Goal: Task Accomplishment & Management: Manage account settings

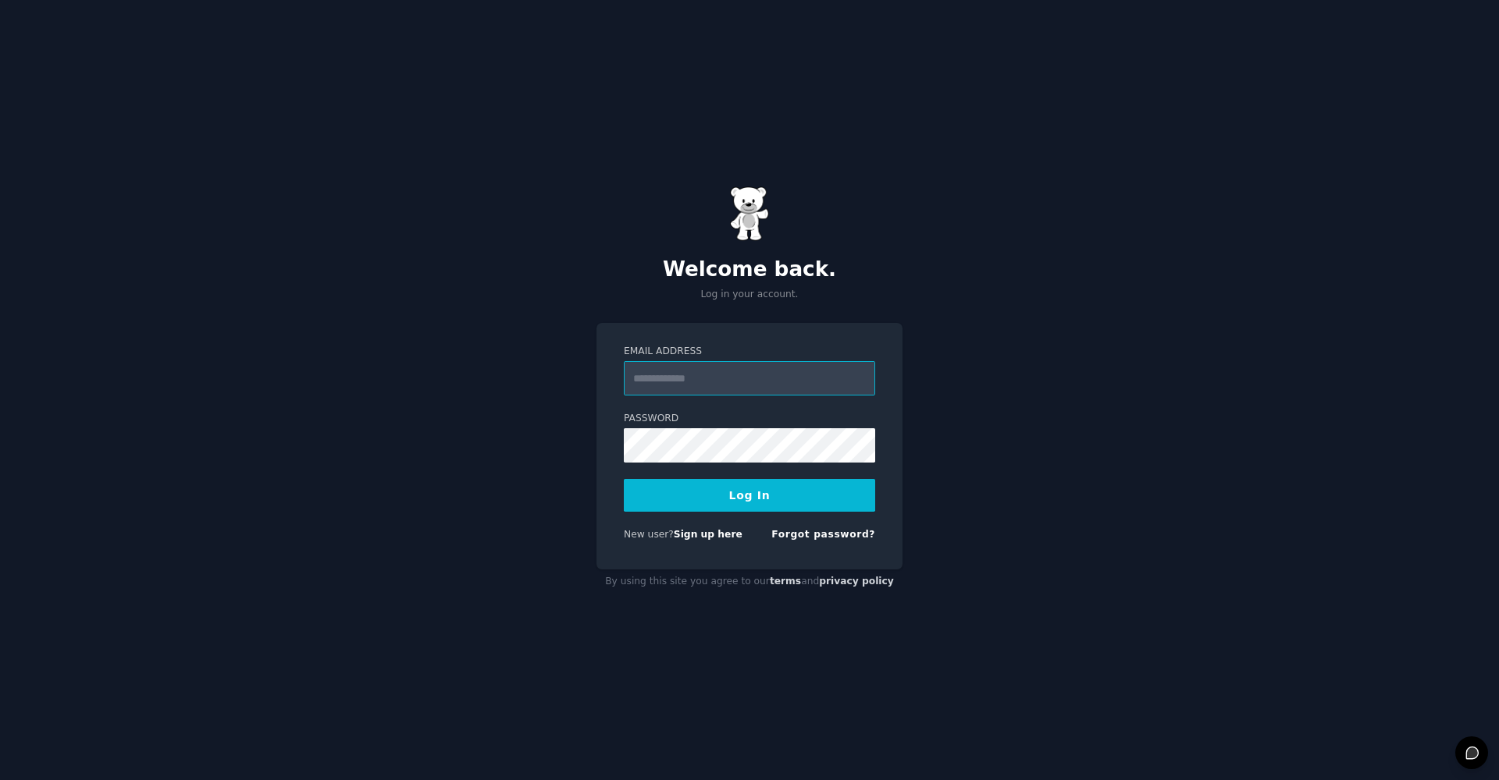
type input "**********"
click at [713, 506] on button "Log In" at bounding box center [749, 495] width 251 height 33
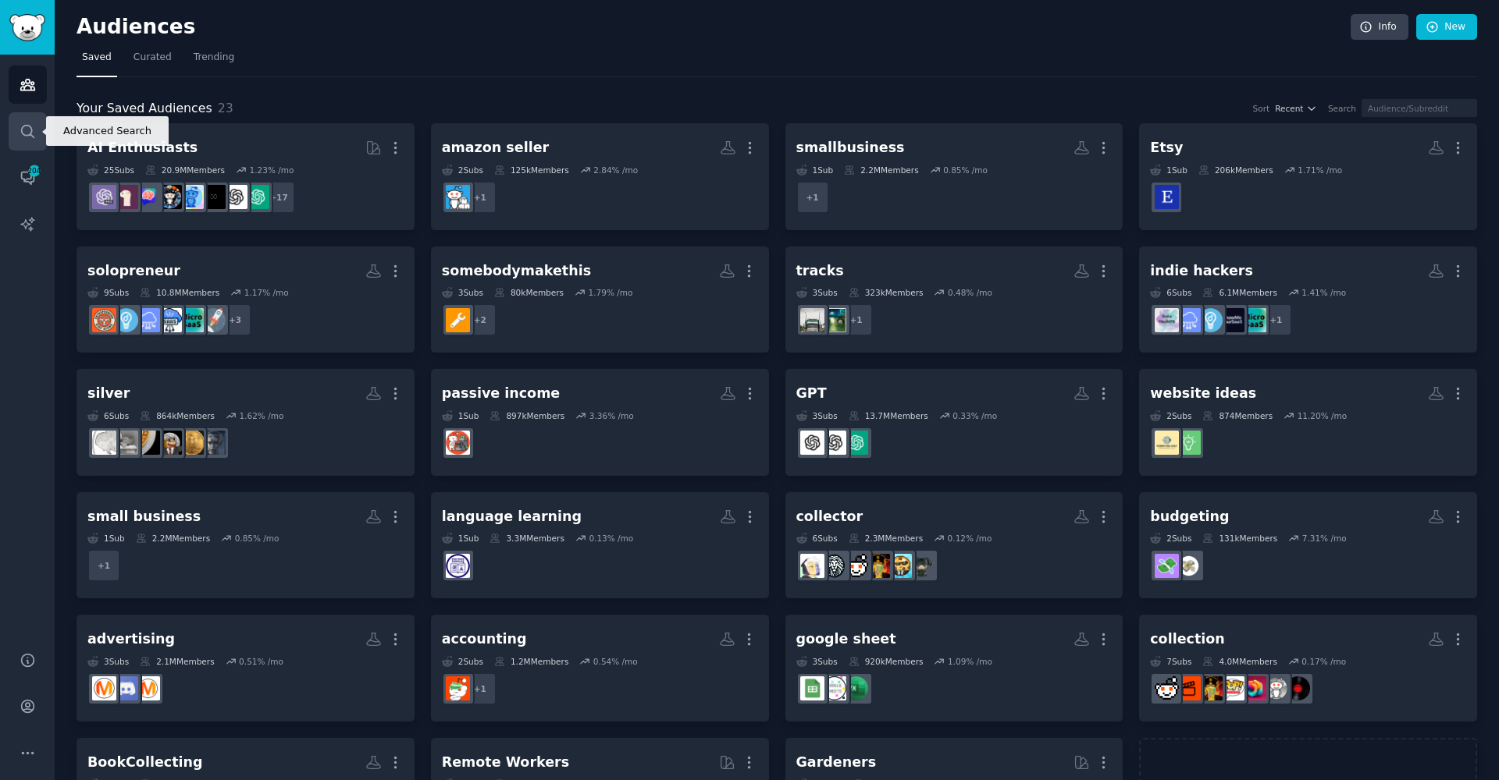
click at [19, 143] on link "Search" at bounding box center [28, 131] width 38 height 38
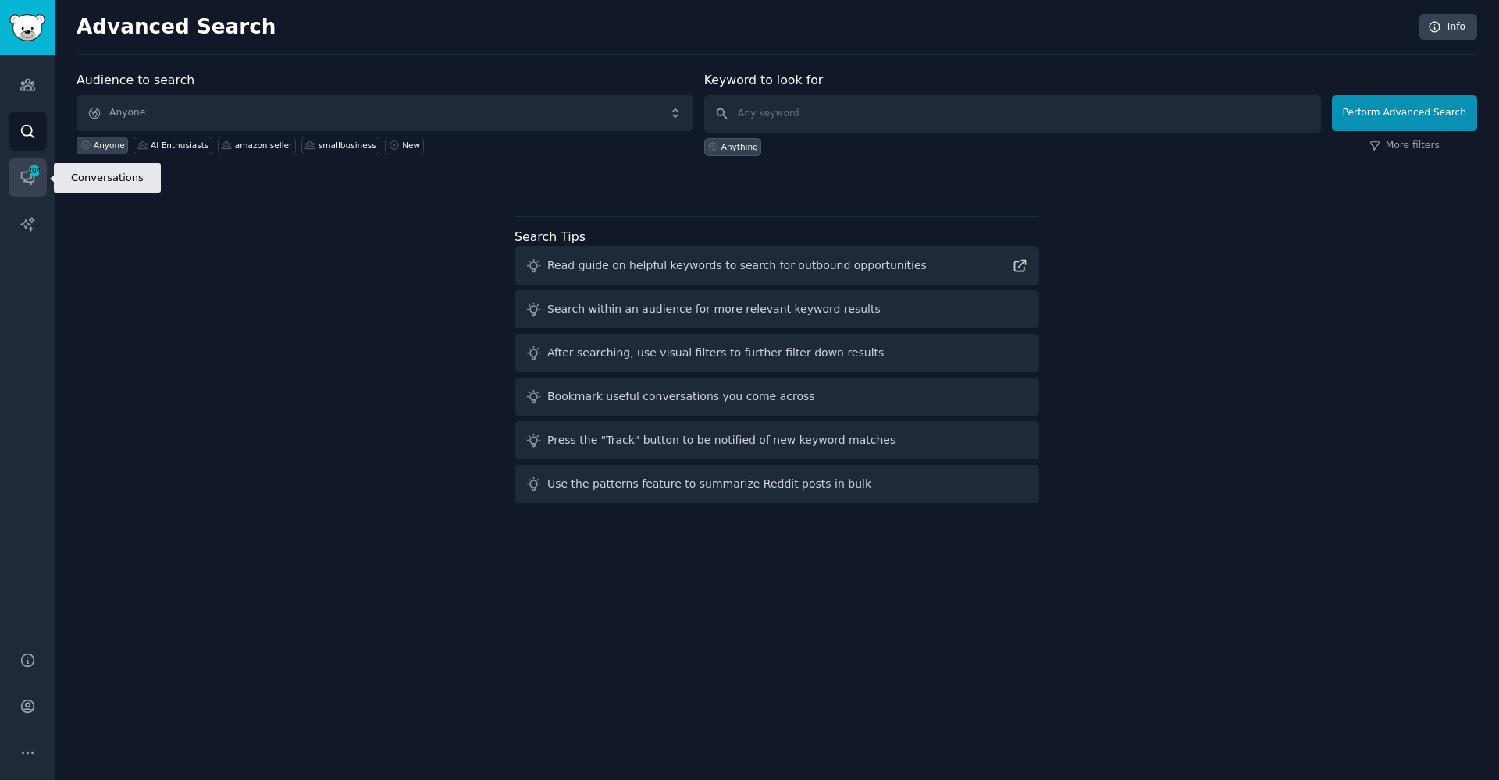
click at [24, 166] on link "Conversations 204" at bounding box center [28, 177] width 38 height 38
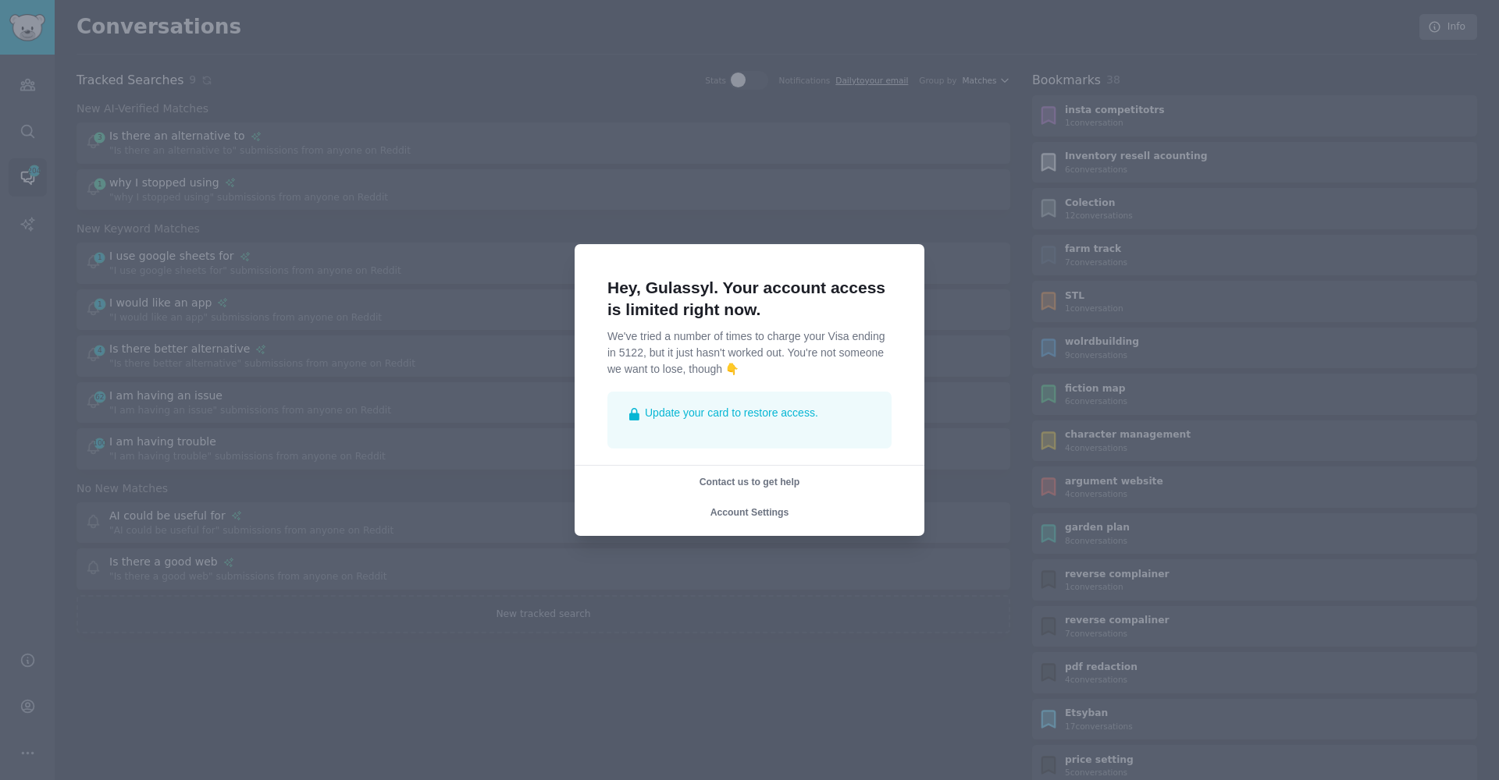
click at [21, 219] on div at bounding box center [749, 390] width 1499 height 780
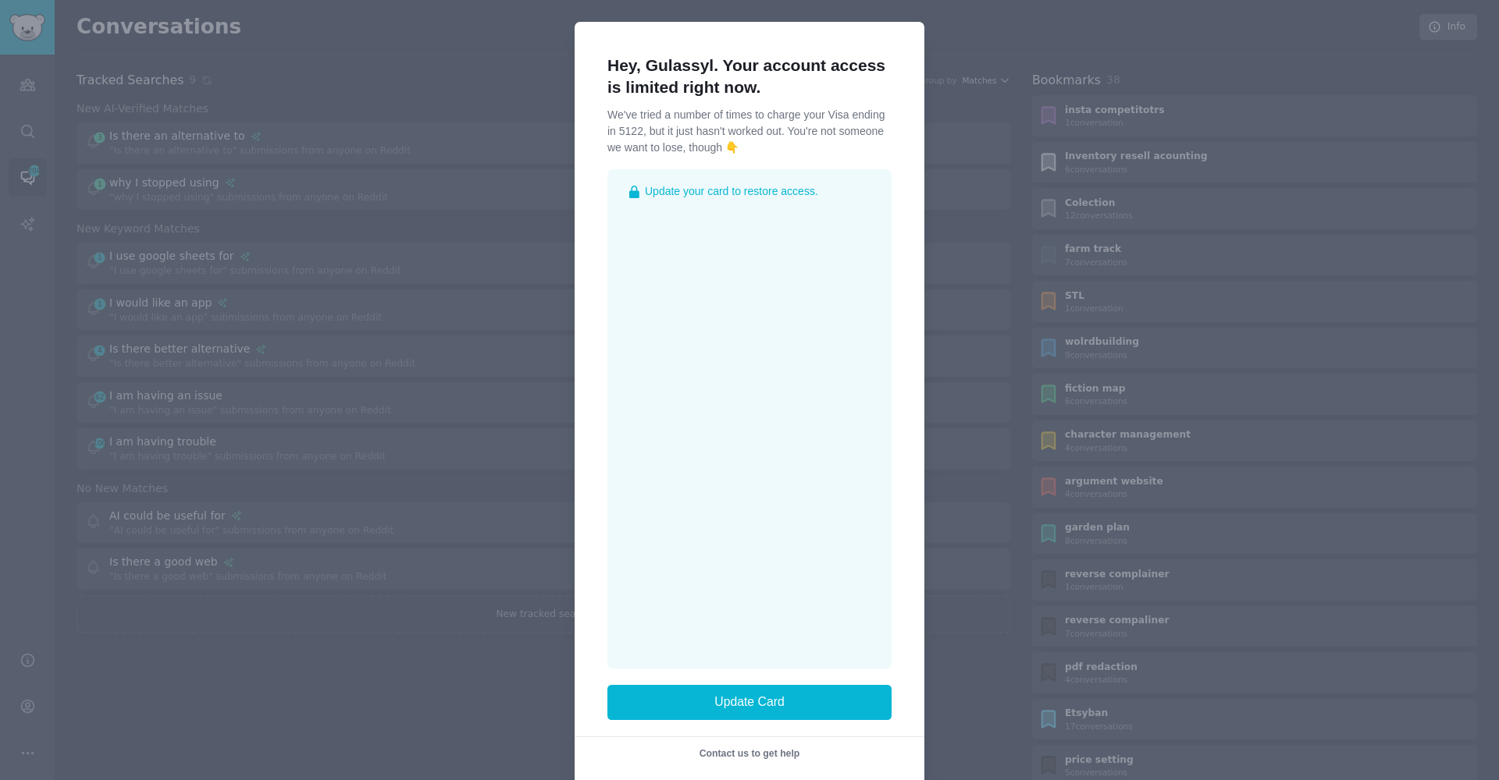
scroll to position [40, 0]
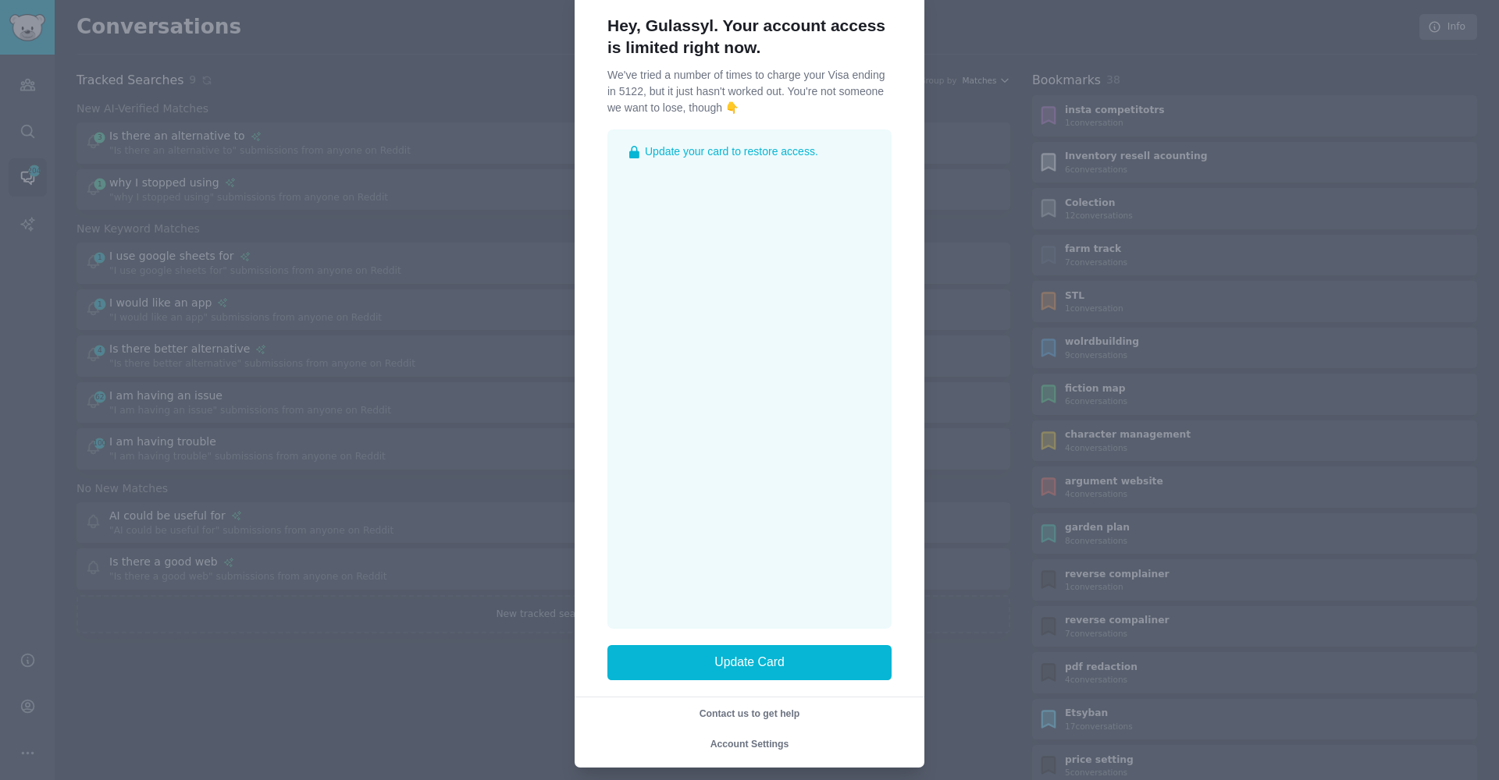
drag, startPoint x: 756, startPoint y: 724, endPoint x: 745, endPoint y: 735, distance: 16.0
click at [755, 724] on div "Contact us to get help Account Settings" at bounding box center [750, 724] width 372 height 55
click at [744, 739] on span "Account Settings" at bounding box center [749, 744] width 79 height 11
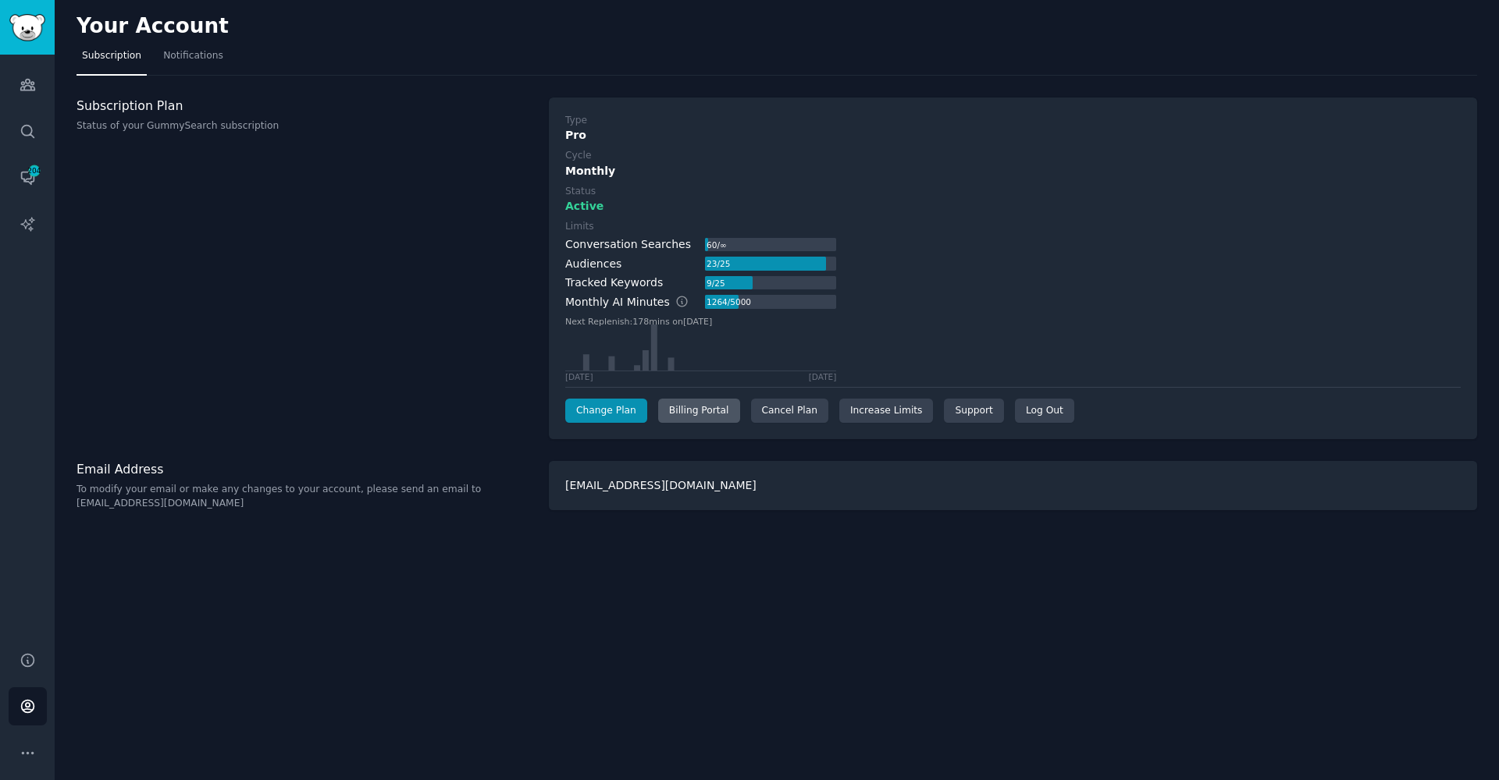
click at [683, 414] on div "Billing Portal" at bounding box center [699, 411] width 82 height 25
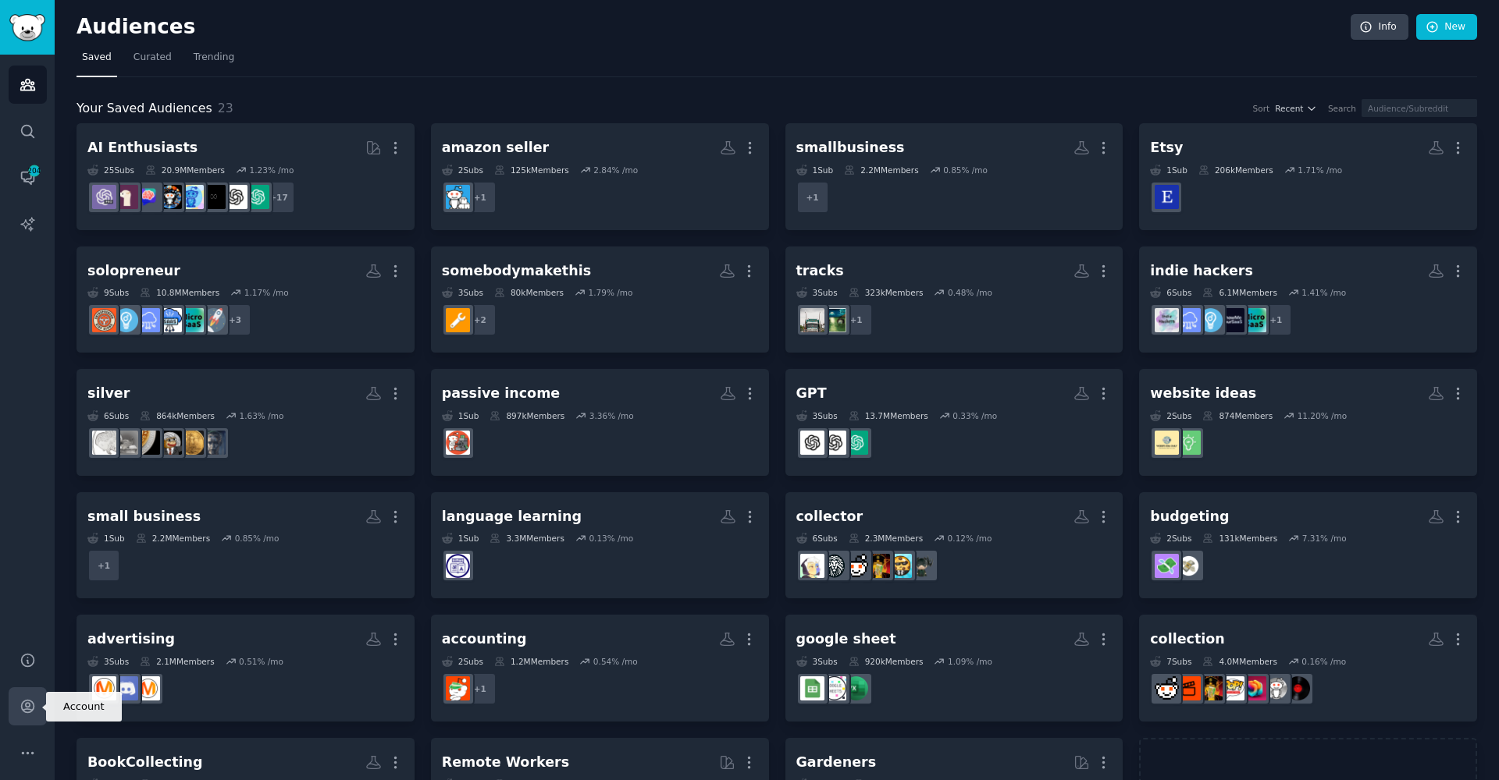
click at [14, 702] on link "Account" at bounding box center [28, 707] width 38 height 38
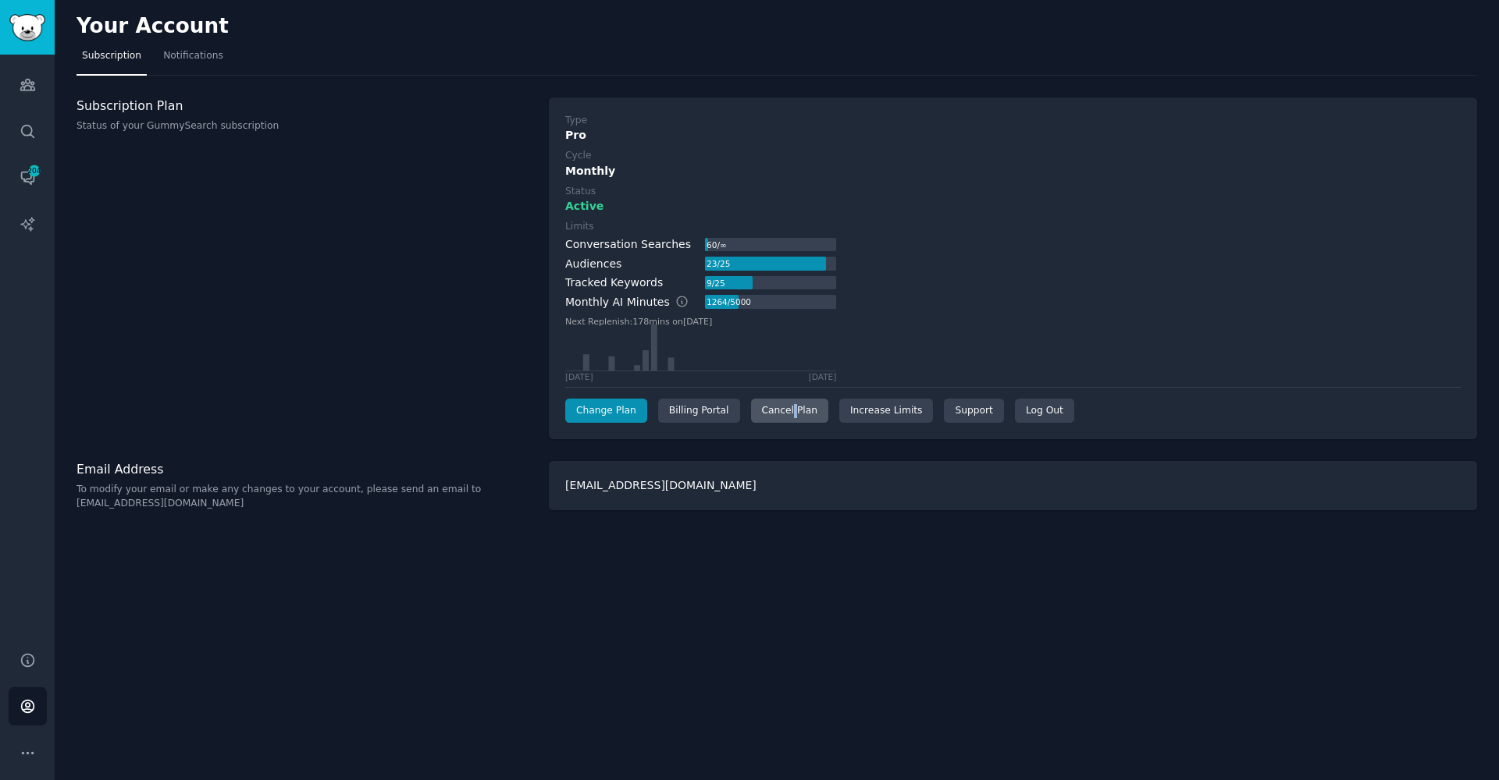
click at [790, 409] on div "Cancel Plan" at bounding box center [789, 411] width 77 height 25
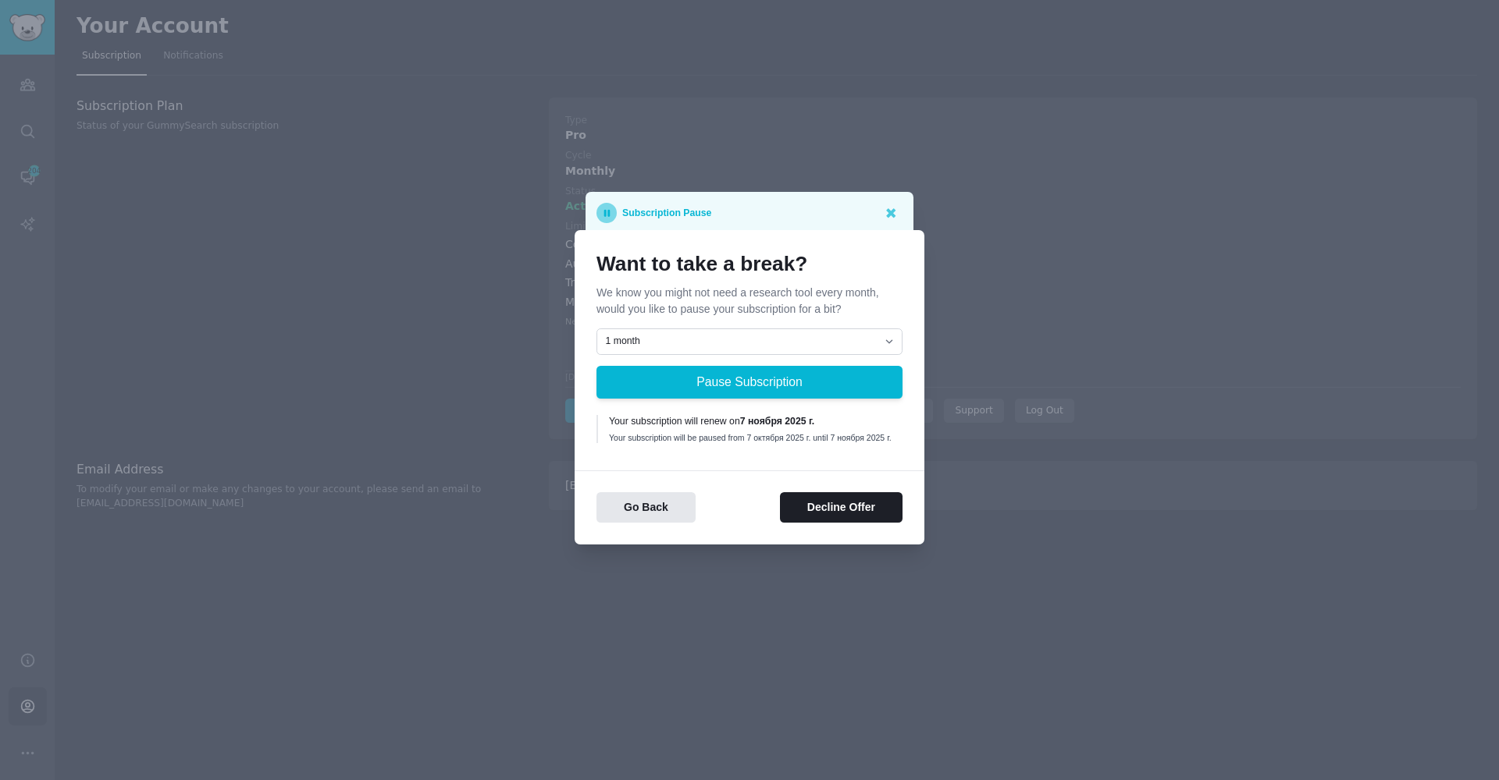
click at [726, 417] on div "Your subscription will renew on 7 ноября 2025 г." at bounding box center [750, 422] width 283 height 14
click at [732, 434] on div "Your subscription will be paused from 7 октября 2025 г. until 7 ноября 2025 г." at bounding box center [750, 437] width 283 height 11
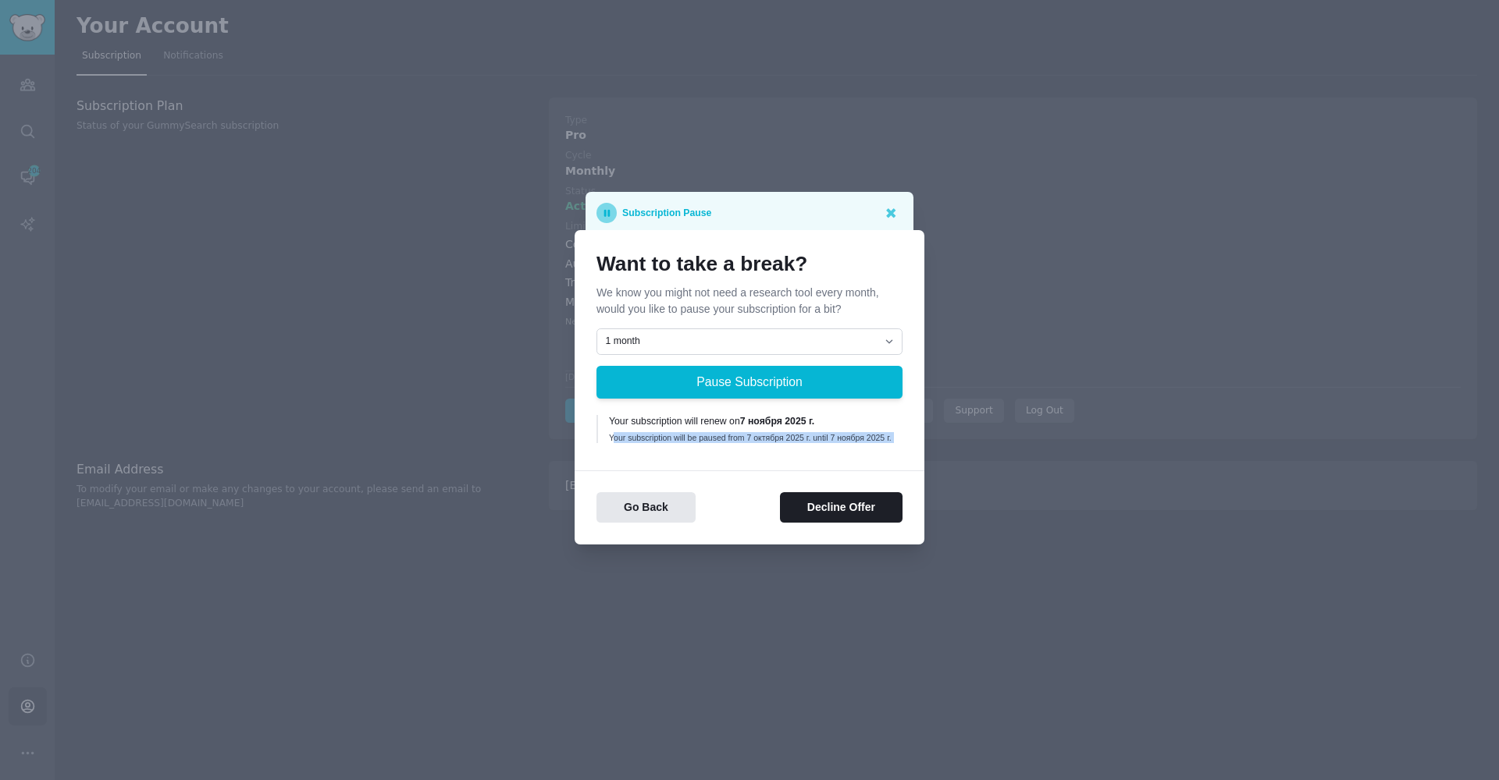
click at [732, 434] on div "Your subscription will be paused from 7 октября 2025 г. until 7 ноября 2025 г." at bounding box center [750, 437] width 283 height 11
click at [740, 457] on div "Want to take a break? We know you might not need a research tool every month, w…" at bounding box center [749, 387] width 350 height 315
click at [742, 441] on div "Your subscription will be paused from 7 октября 2025 г. until 7 ноября 2025 г." at bounding box center [750, 437] width 283 height 11
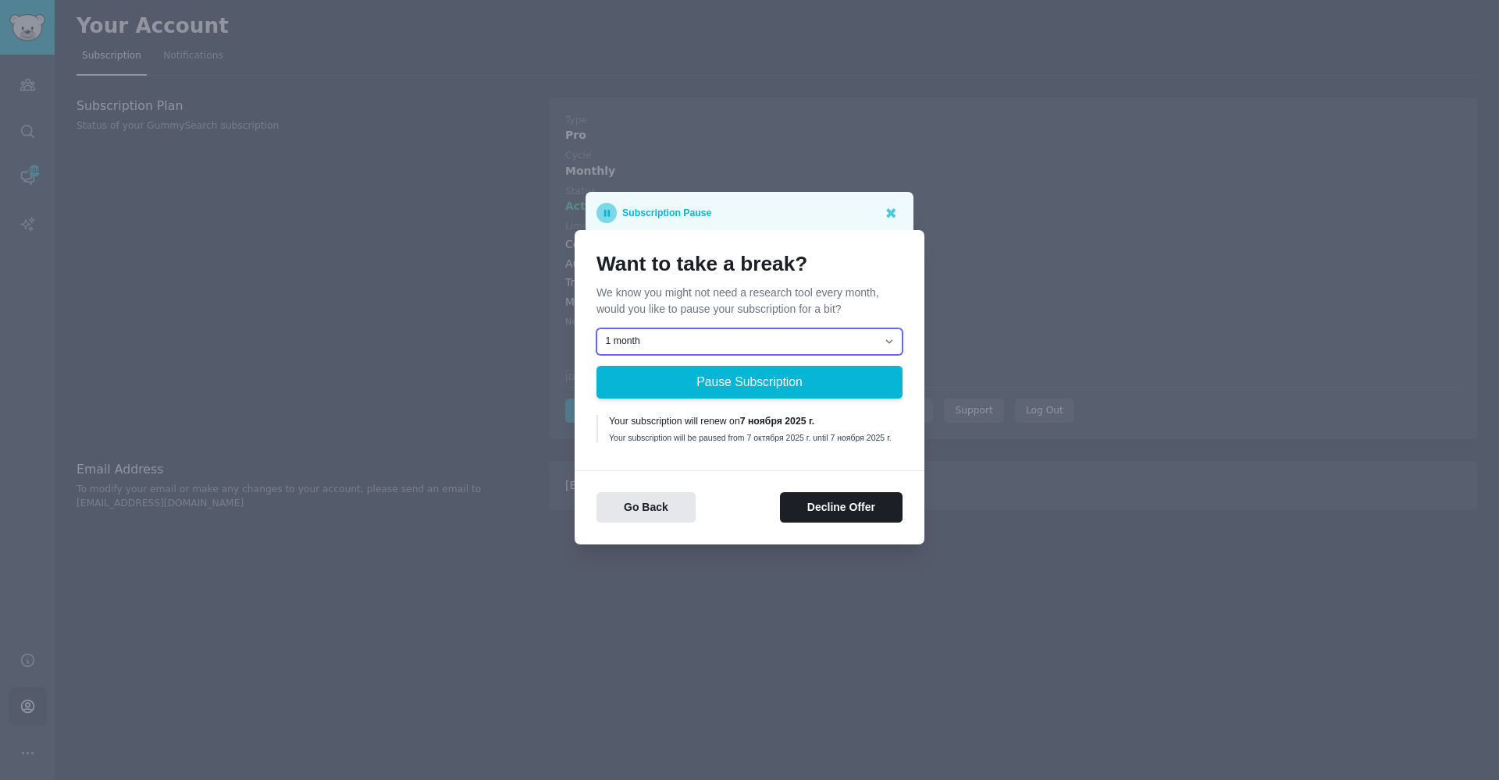
select select "[object Object]"
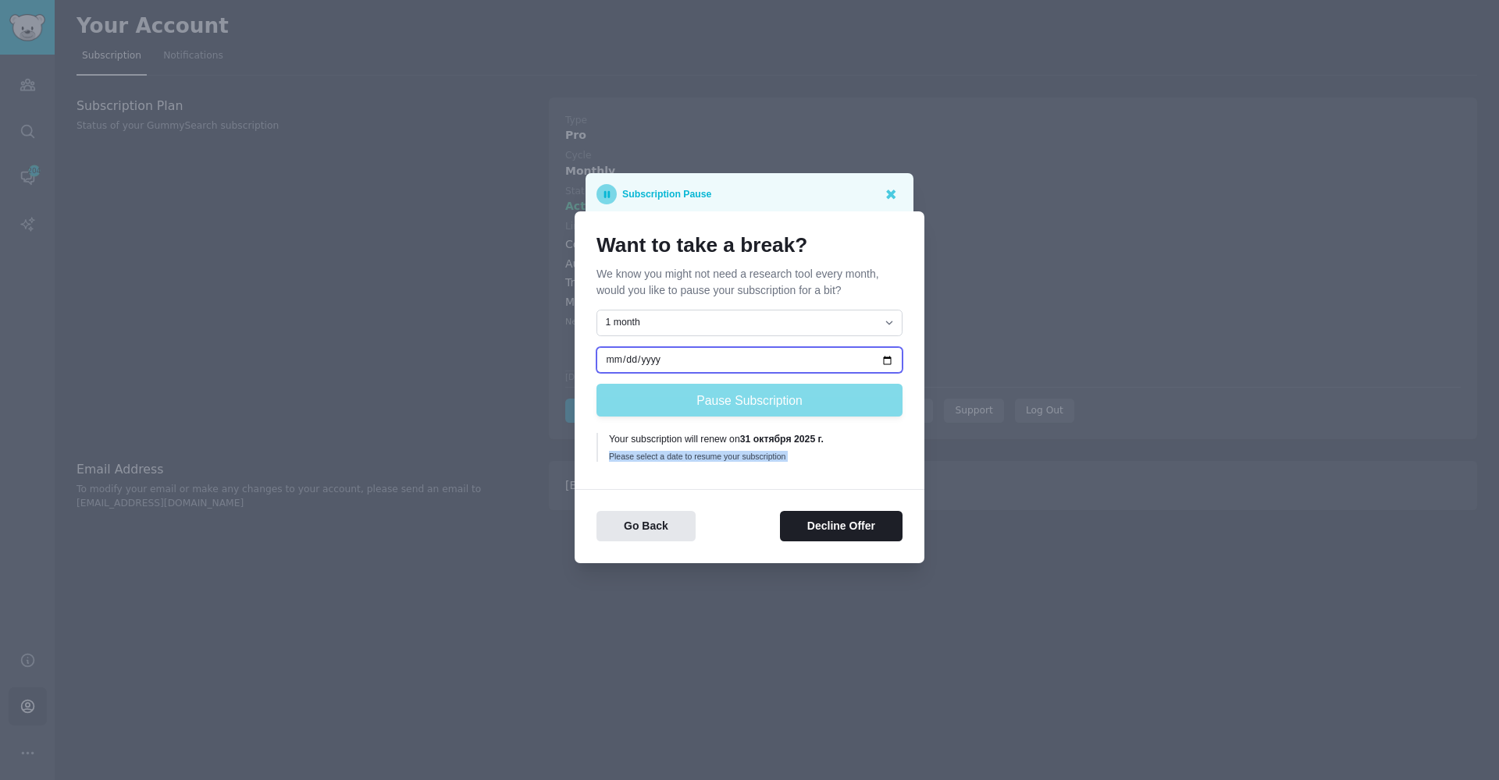
click at [613, 357] on input "date" at bounding box center [749, 360] width 306 height 27
type input "[DATE]"
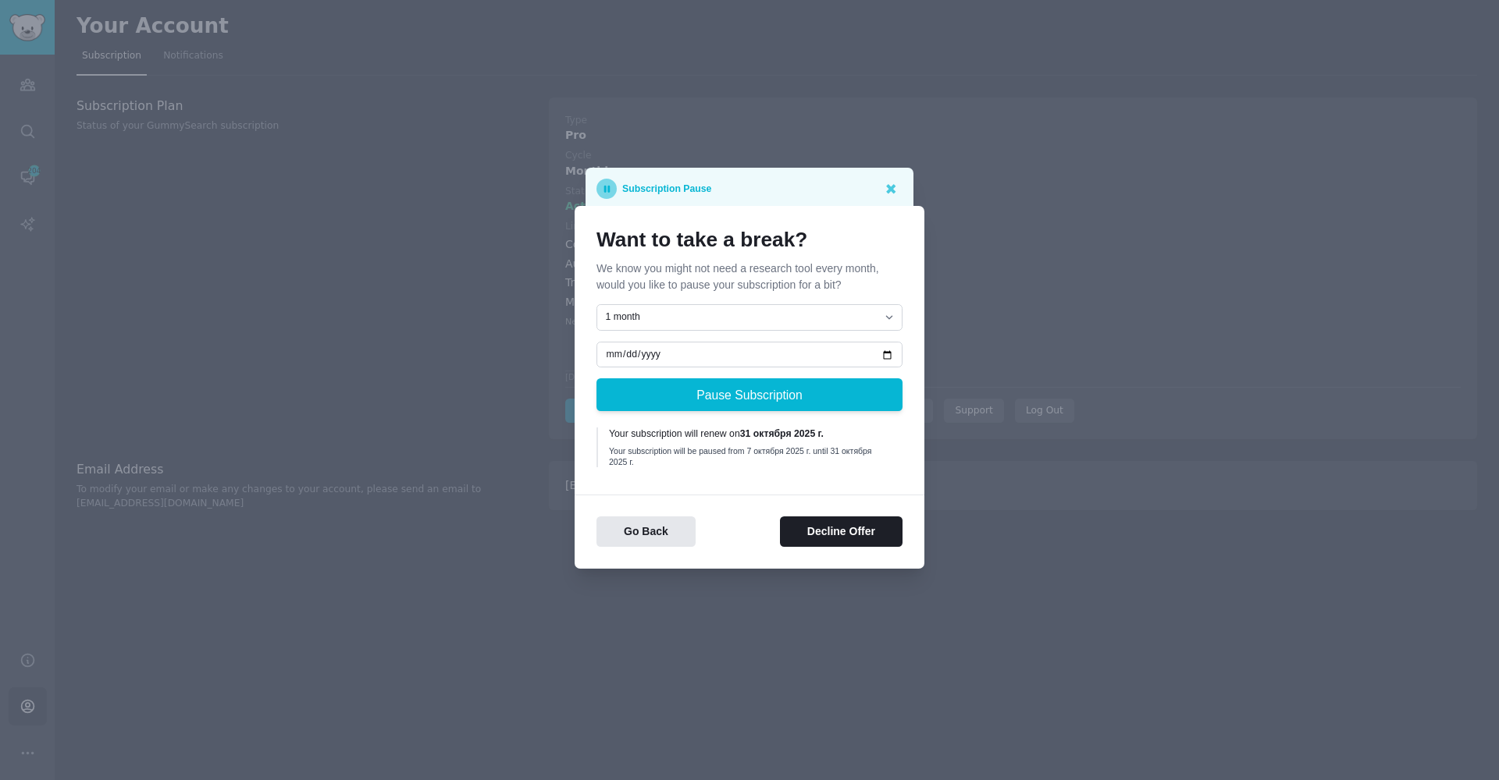
click at [796, 497] on div "Want to take a break? We know you might not need a research tool every month, w…" at bounding box center [749, 387] width 350 height 362
click at [656, 546] on button "Go Back" at bounding box center [645, 532] width 99 height 30
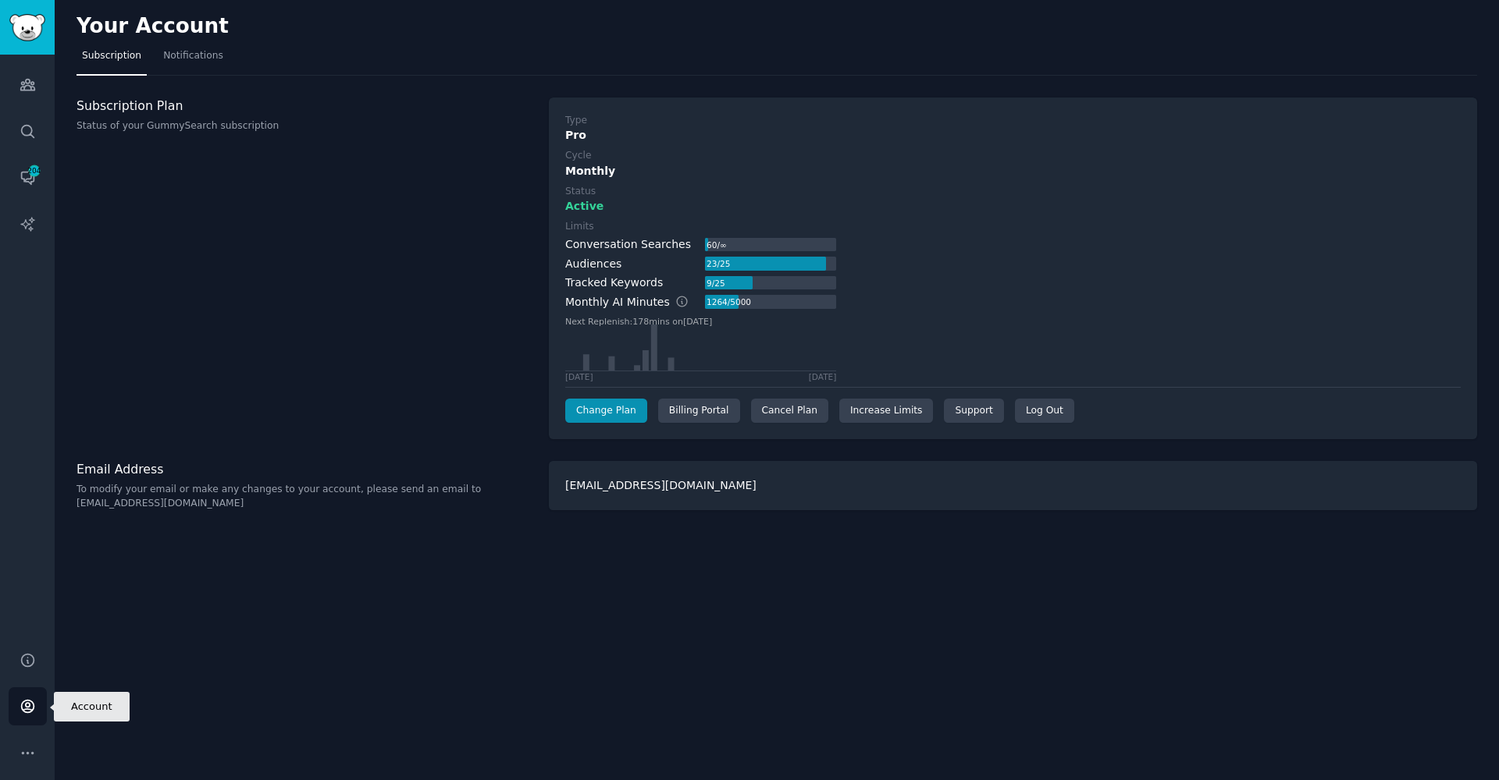
click at [20, 713] on icon "Sidebar" at bounding box center [28, 707] width 16 height 16
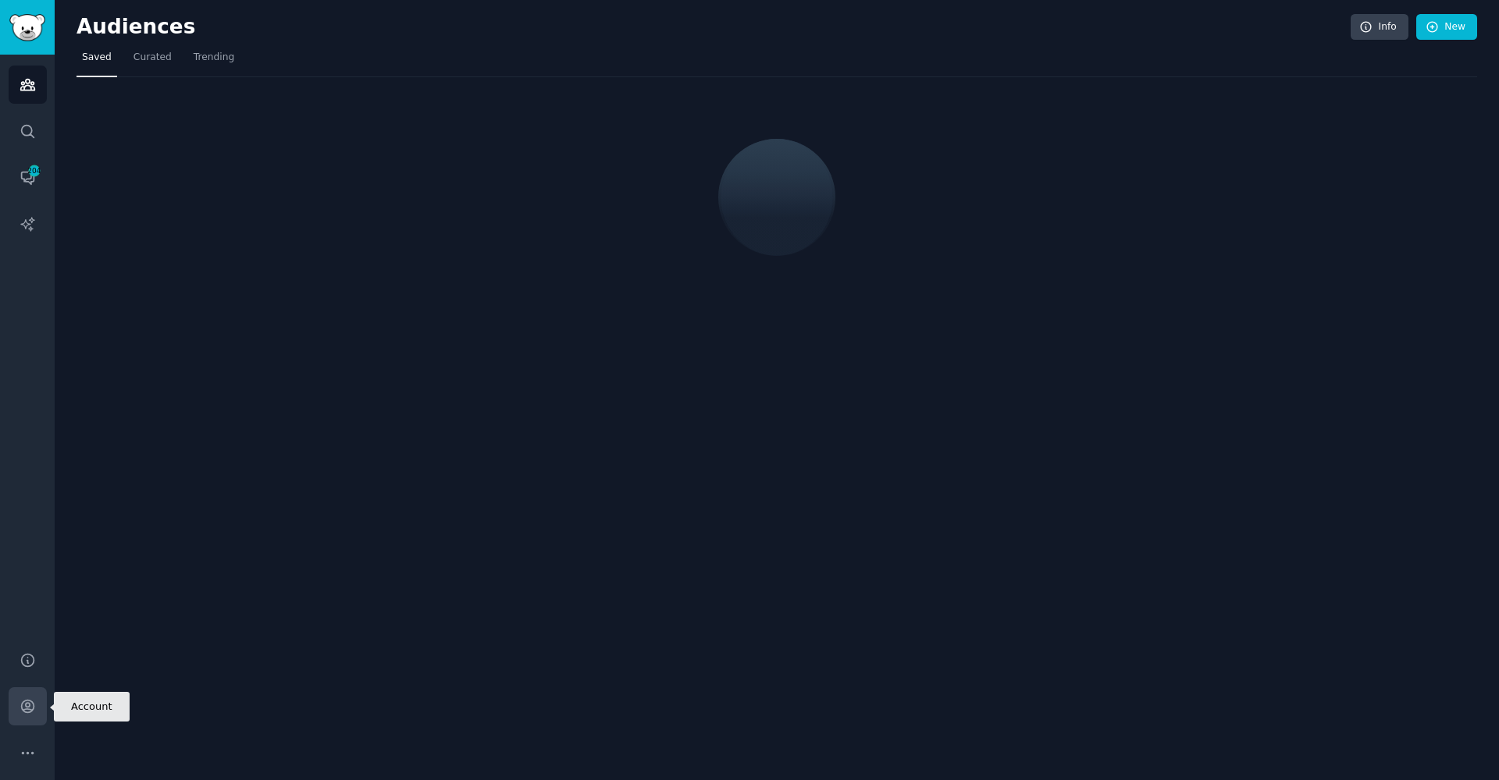
click at [43, 716] on link "Account" at bounding box center [28, 707] width 38 height 38
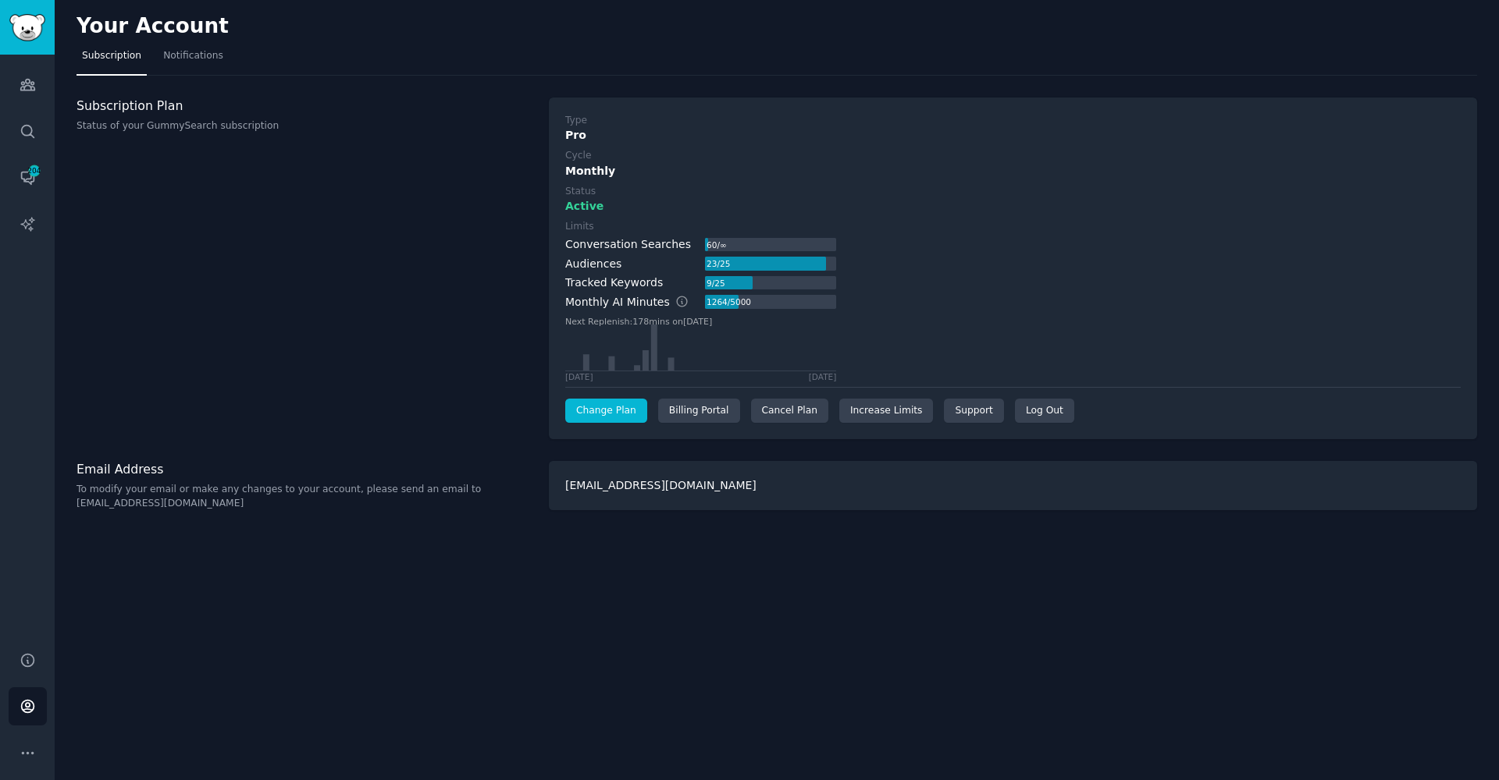
click at [576, 416] on link "Change Plan" at bounding box center [606, 411] width 82 height 25
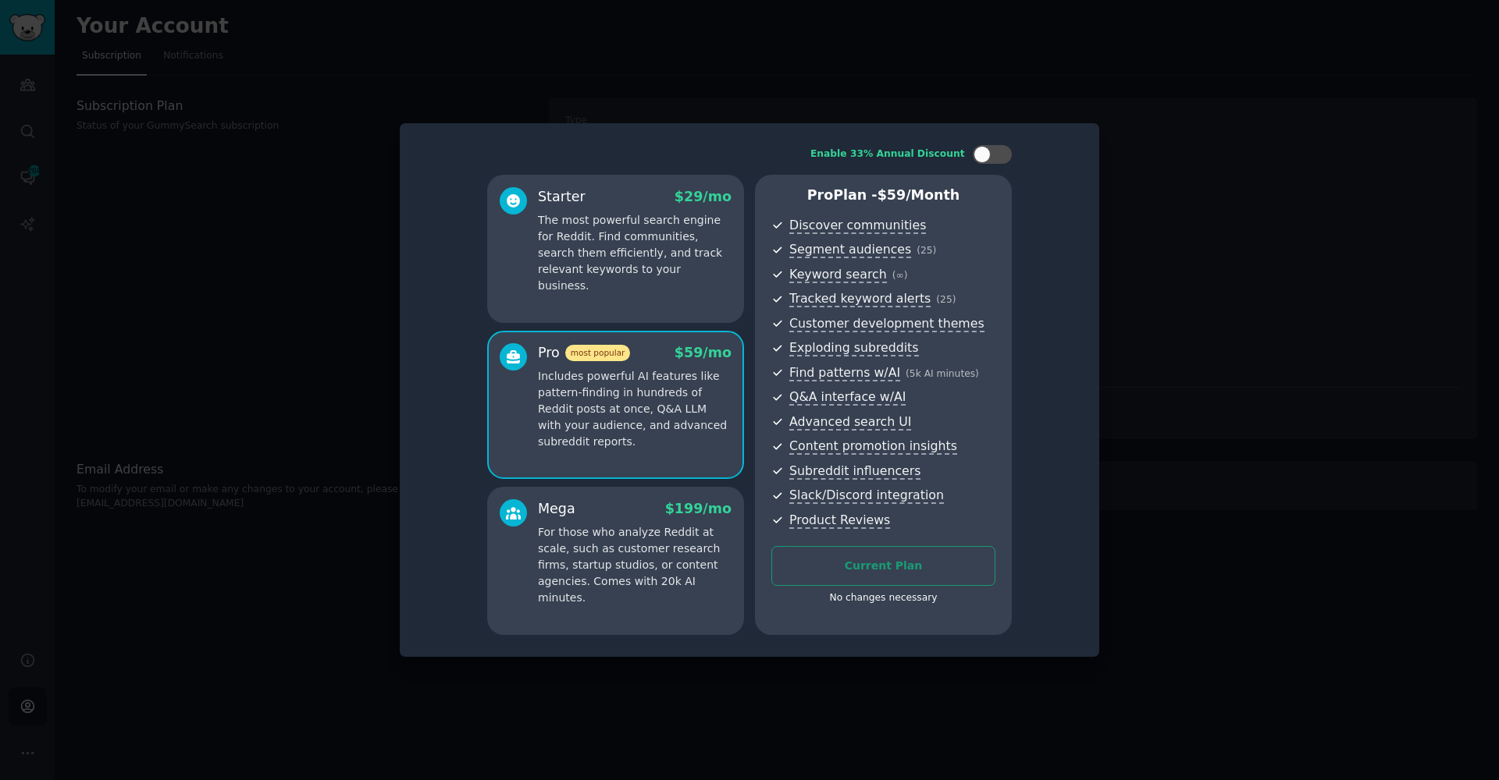
click at [1214, 263] on div at bounding box center [749, 390] width 1499 height 780
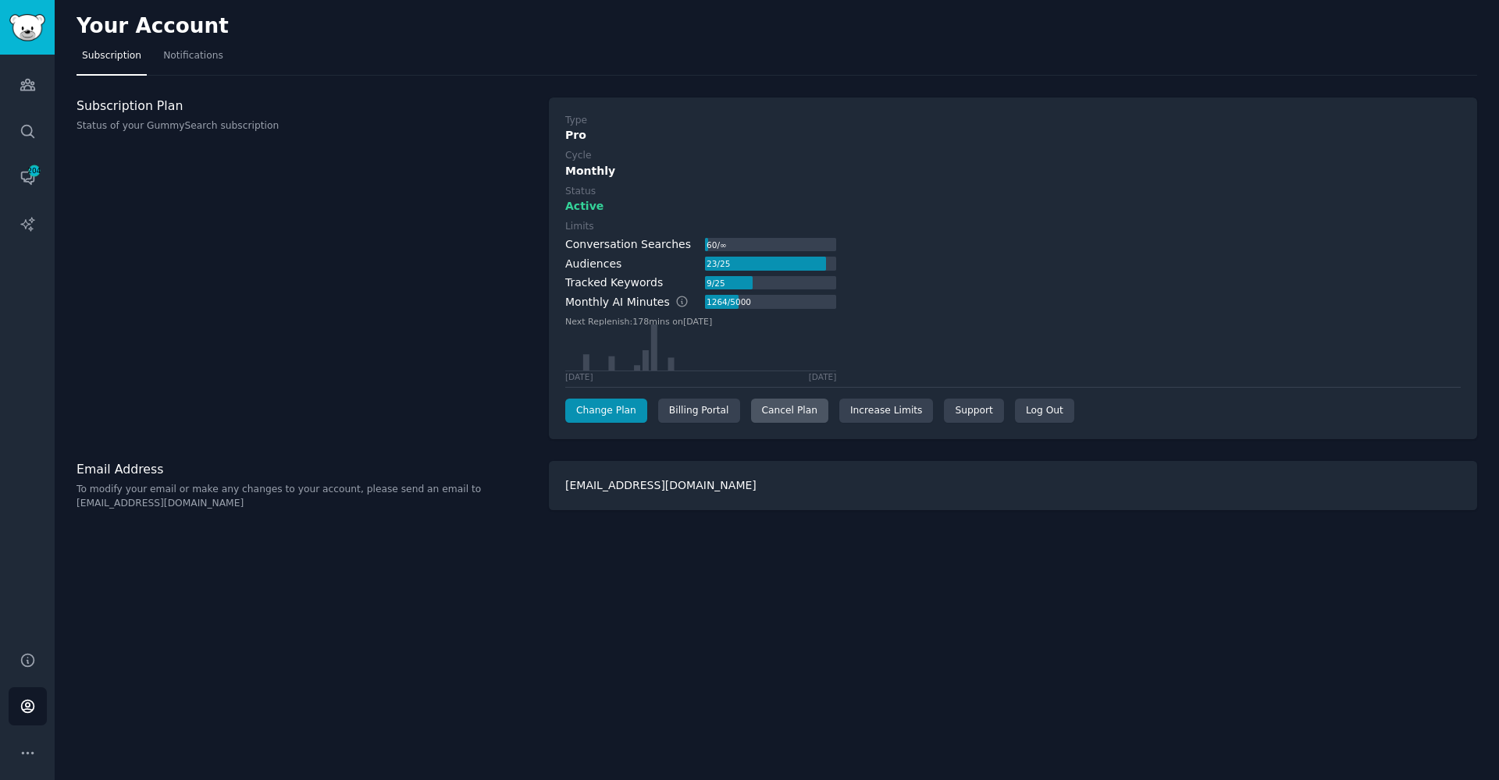
click at [770, 414] on div "Cancel Plan" at bounding box center [789, 411] width 77 height 25
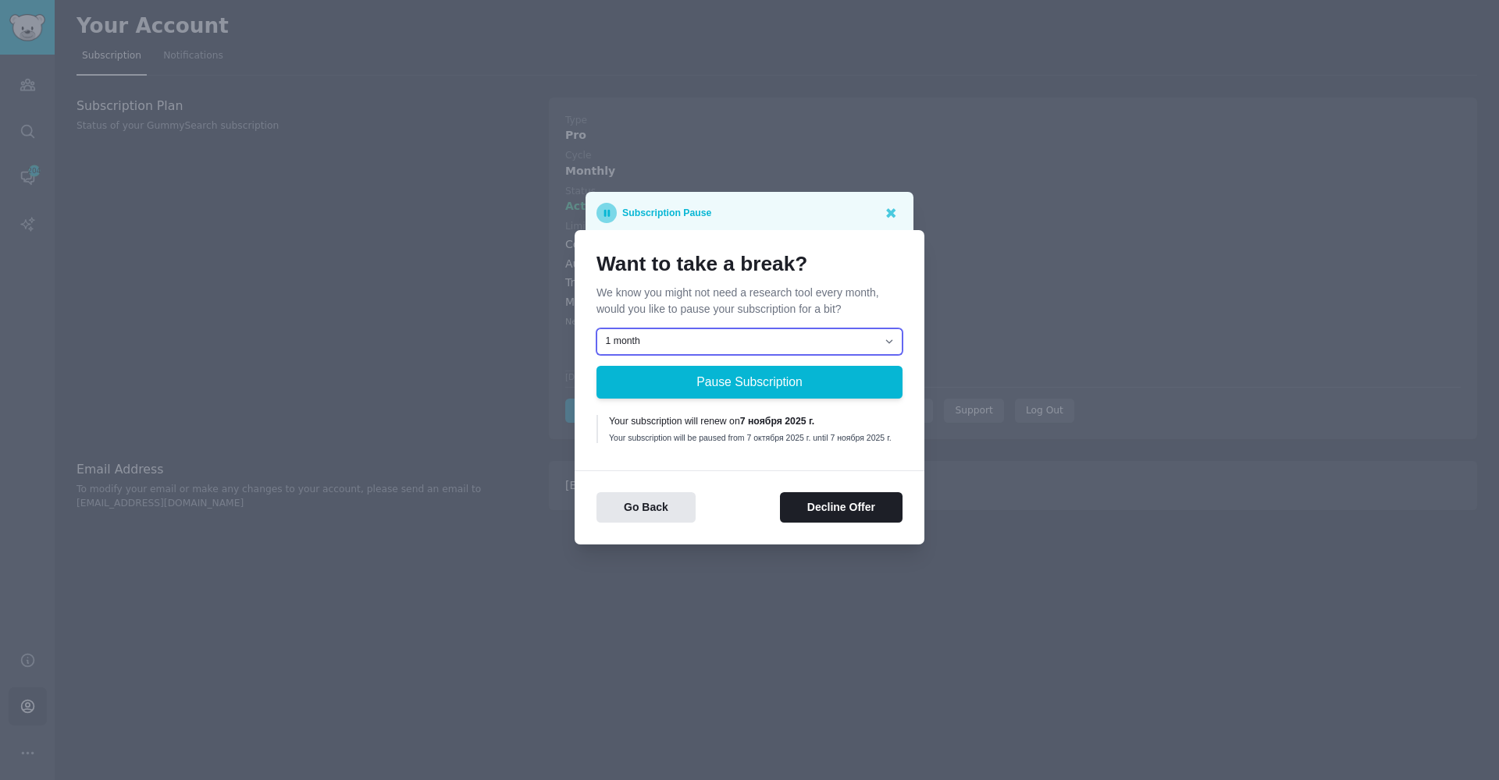
select select "[object Object]"
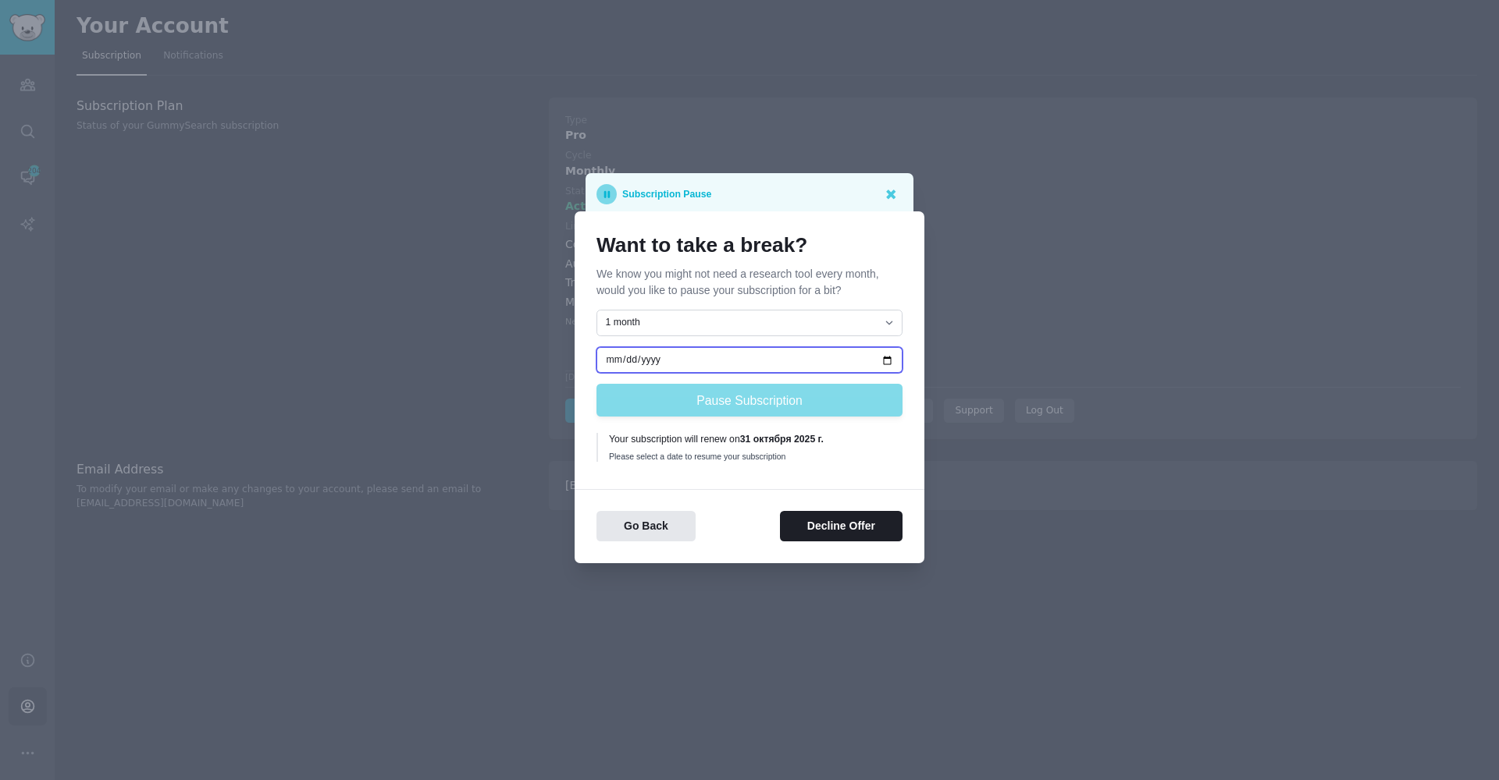
click at [637, 362] on input "date" at bounding box center [749, 360] width 306 height 27
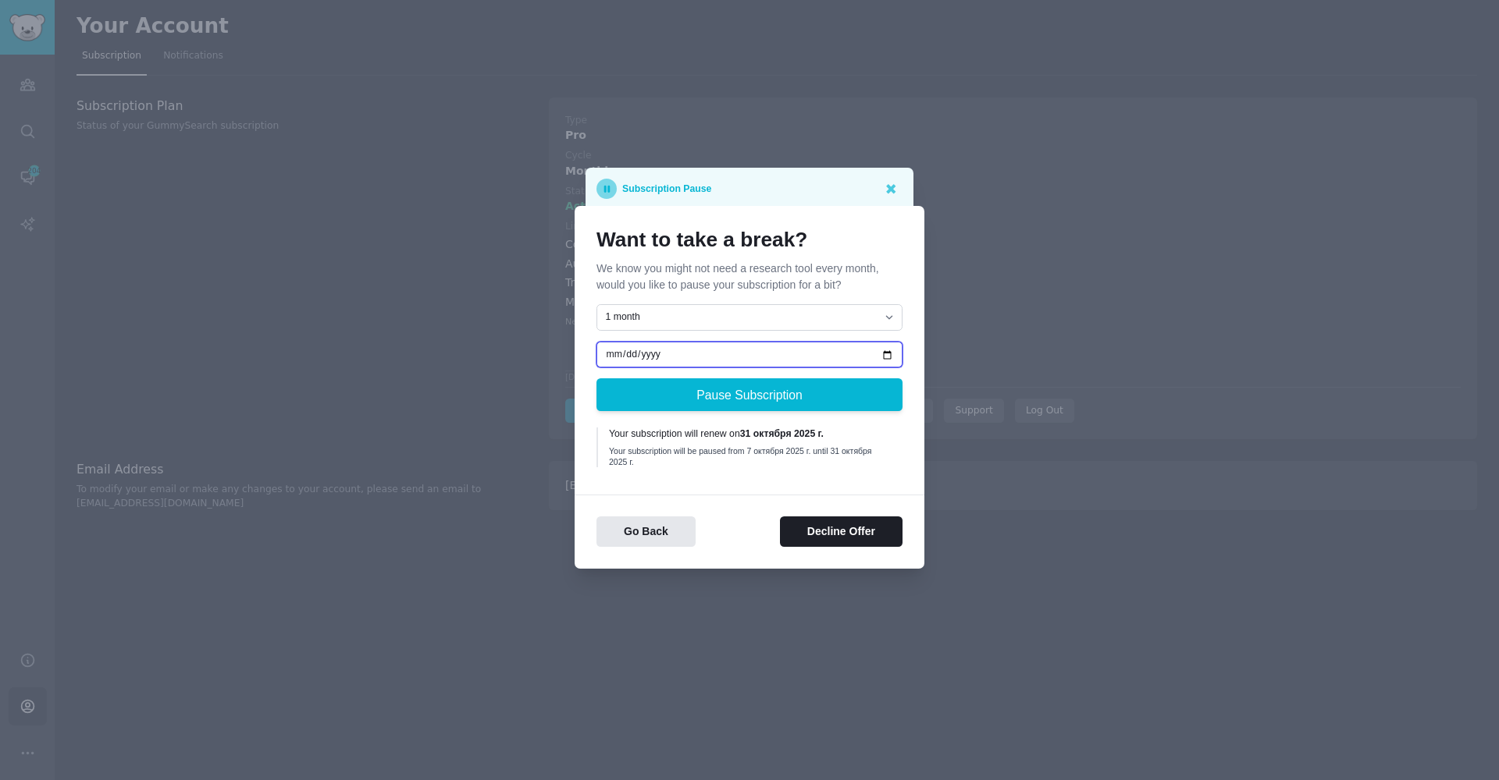
click at [612, 354] on input "[DATE]" at bounding box center [749, 355] width 306 height 27
type input "[DATE]"
click at [820, 450] on div "Your subscription will be paused from 7 октября 2025 г. until 14 октября 2025 г." at bounding box center [750, 457] width 283 height 22
click at [617, 351] on input "[DATE]" at bounding box center [749, 355] width 306 height 27
click at [727, 464] on div "Your subscription will be paused from 7 октября 2025 г. until 14 октября 2025 г." at bounding box center [750, 457] width 283 height 22
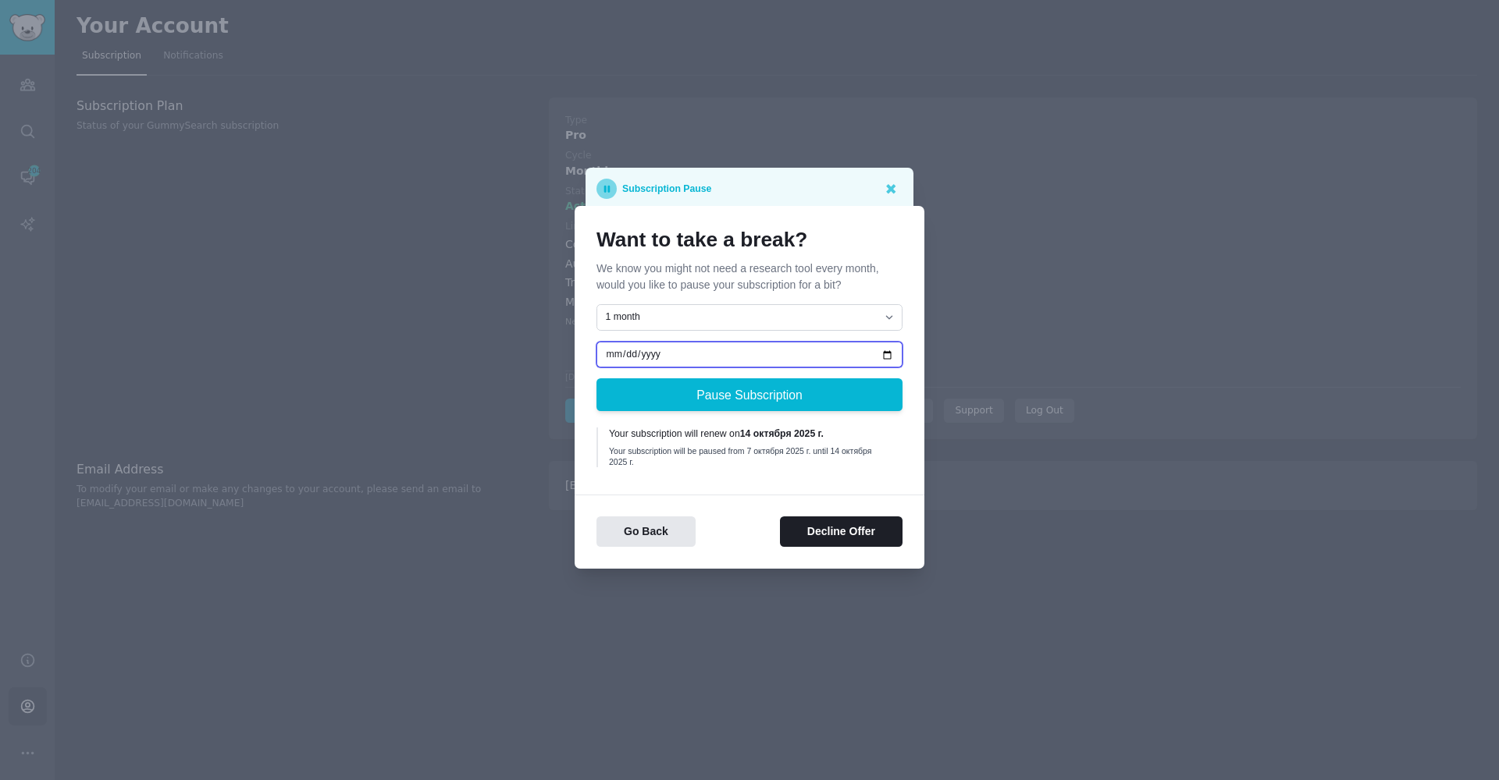
click at [615, 354] on input "[DATE]" at bounding box center [749, 355] width 306 height 27
click at [810, 468] on div "Your subscription will be paused from 7 октября 2025 г. until 14 октября 2025 г." at bounding box center [750, 457] width 283 height 22
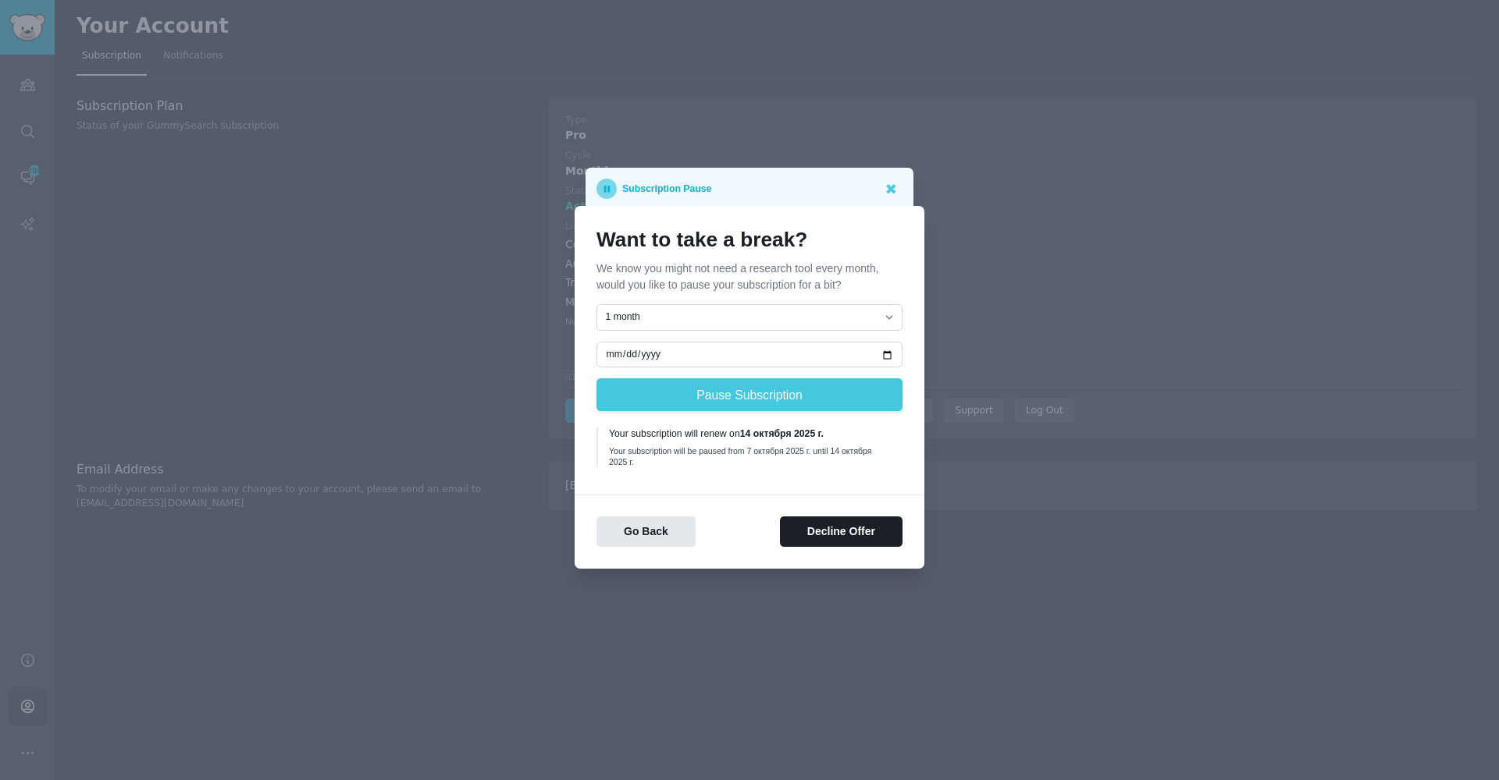
click at [768, 387] on button "Pause Subscription" at bounding box center [749, 395] width 306 height 33
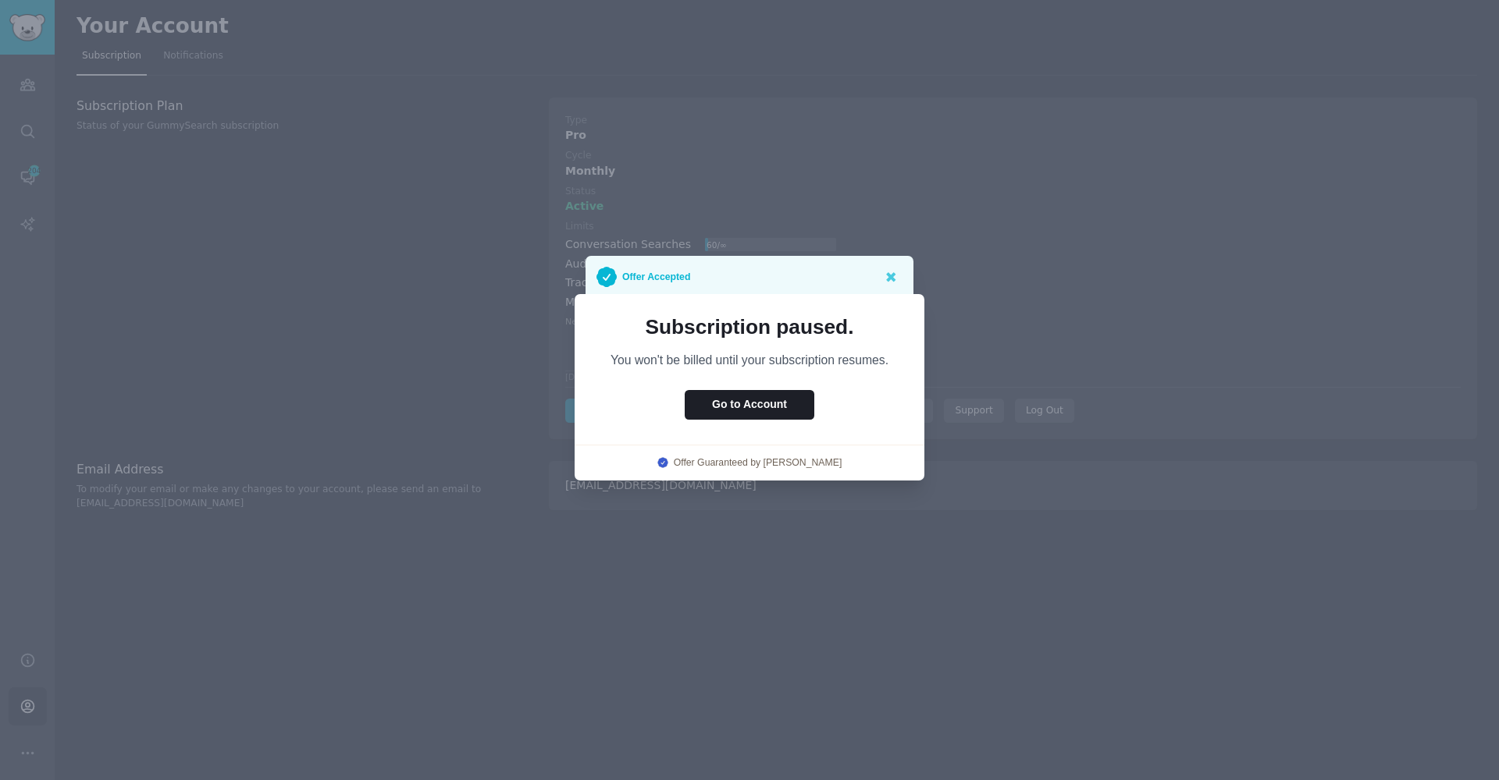
click at [924, 596] on div at bounding box center [749, 390] width 1499 height 780
